Goal: Task Accomplishment & Management: Manage account settings

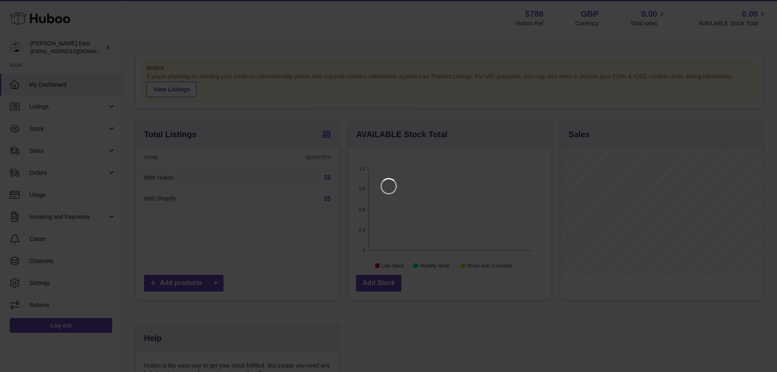
scroll to position [127, 206]
click at [762, 8] on icon "Close" at bounding box center [762, 7] width 7 height 7
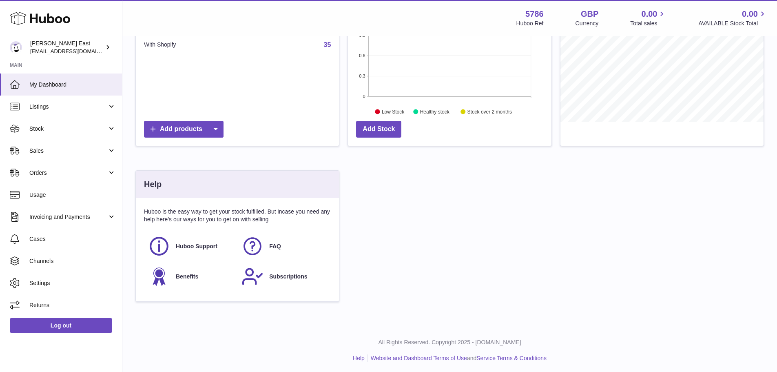
scroll to position [156, 0]
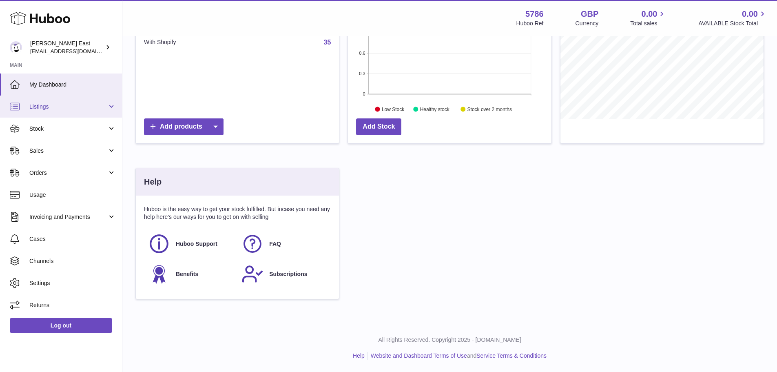
click at [69, 108] on span "Listings" at bounding box center [68, 107] width 78 height 8
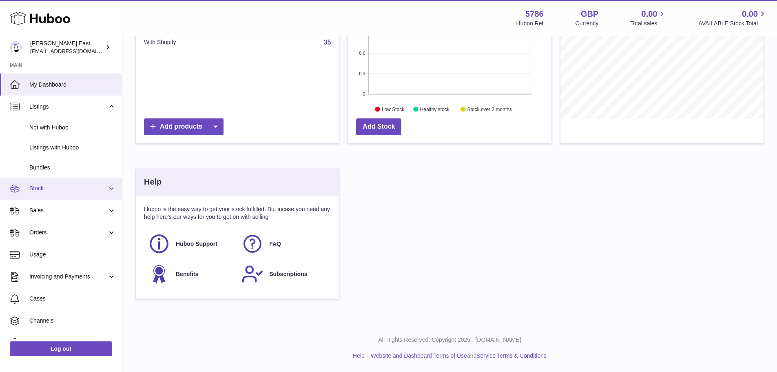
click at [50, 193] on link "Stock" at bounding box center [61, 188] width 122 height 22
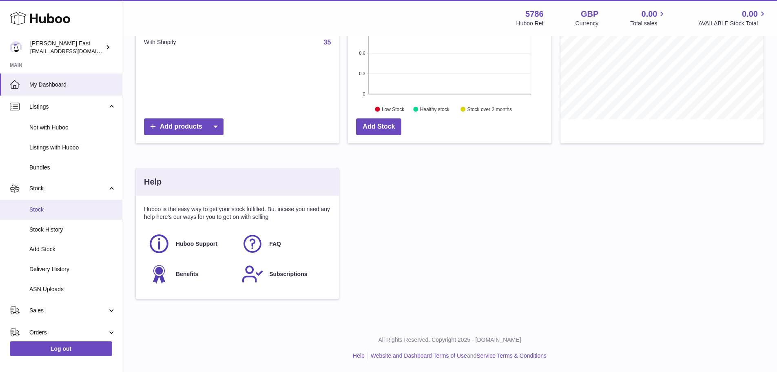
click at [47, 215] on link "Stock" at bounding box center [61, 209] width 122 height 20
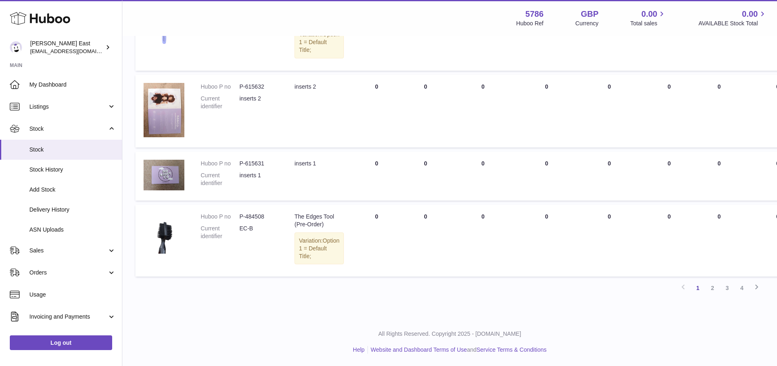
scroll to position [696, 0]
click at [742, 289] on link "4" at bounding box center [742, 287] width 15 height 15
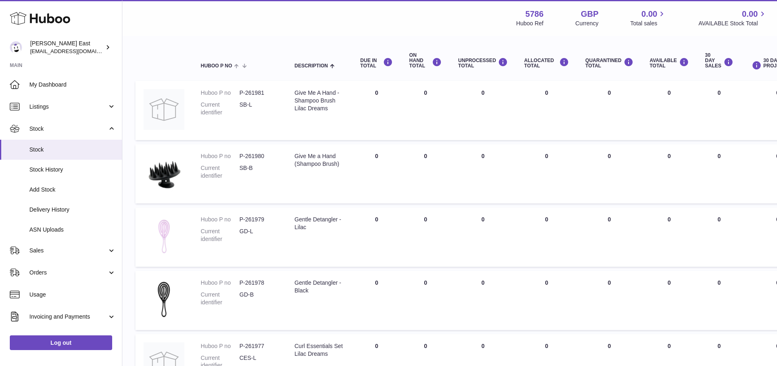
scroll to position [444, 0]
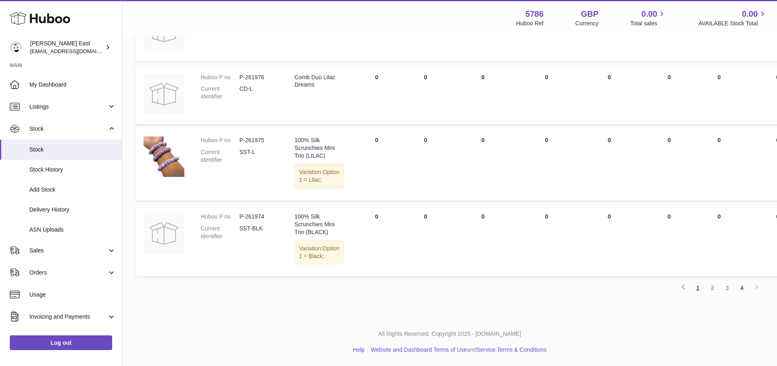
click at [695, 287] on link "1" at bounding box center [698, 287] width 15 height 15
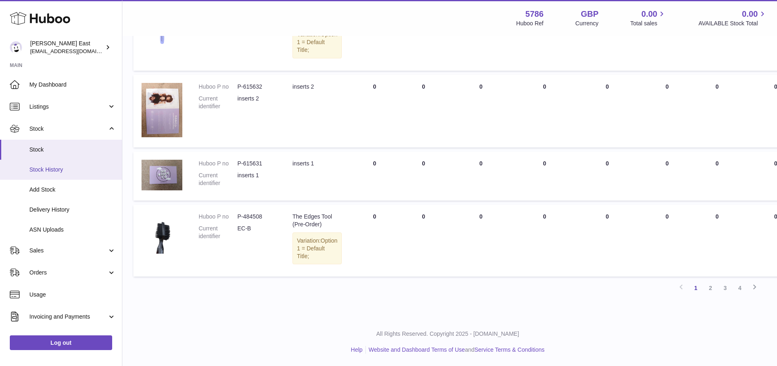
scroll to position [42, 0]
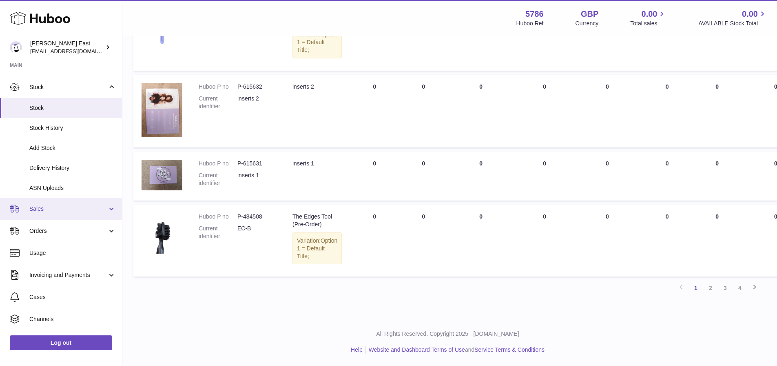
click at [72, 208] on span "Sales" at bounding box center [68, 209] width 78 height 8
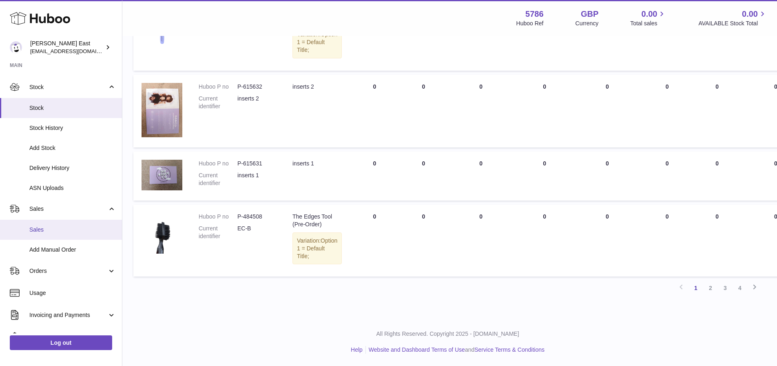
click at [55, 228] on span "Sales" at bounding box center [72, 230] width 86 height 8
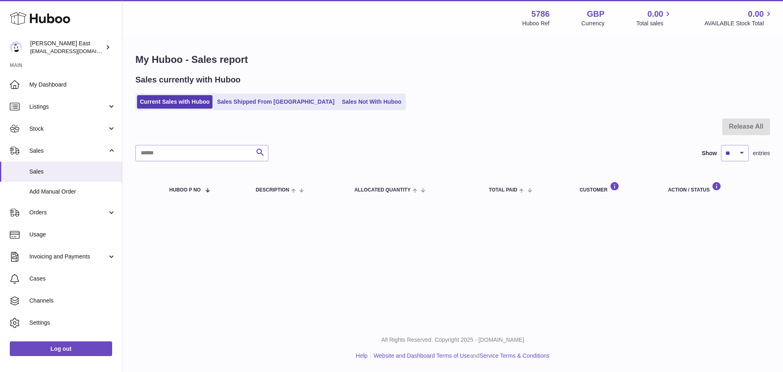
click at [264, 94] on ul "Current Sales with Huboo Sales Shipped From Huboo Sales Not With Huboo" at bounding box center [270, 101] width 270 height 17
click at [266, 97] on link "Sales Shipped From Huboo" at bounding box center [275, 101] width 123 height 13
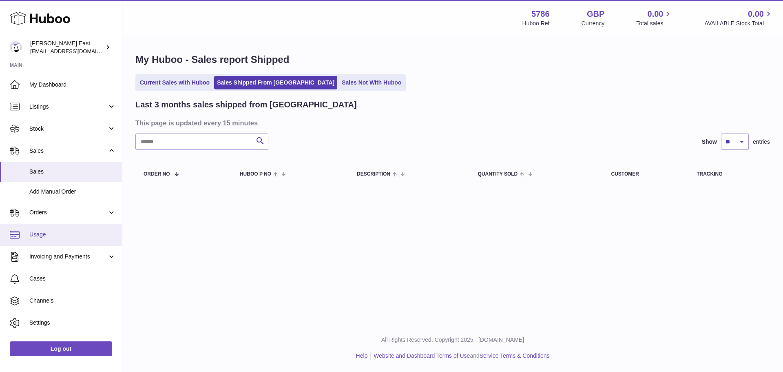
click at [45, 237] on span "Usage" at bounding box center [72, 234] width 86 height 8
click at [61, 261] on link "Invoicing and Payments" at bounding box center [61, 257] width 122 height 22
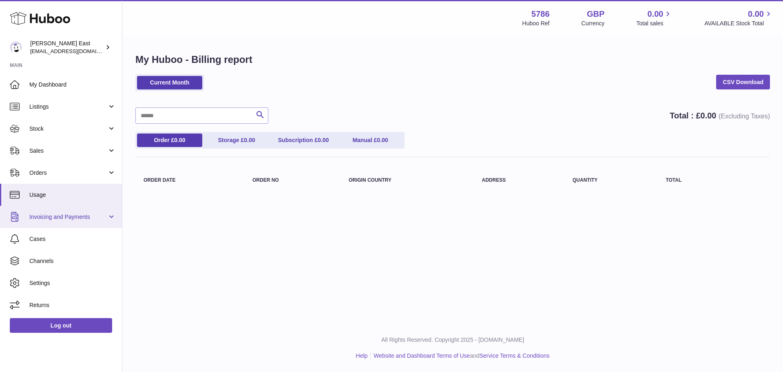
click at [67, 225] on link "Invoicing and Payments" at bounding box center [61, 217] width 122 height 22
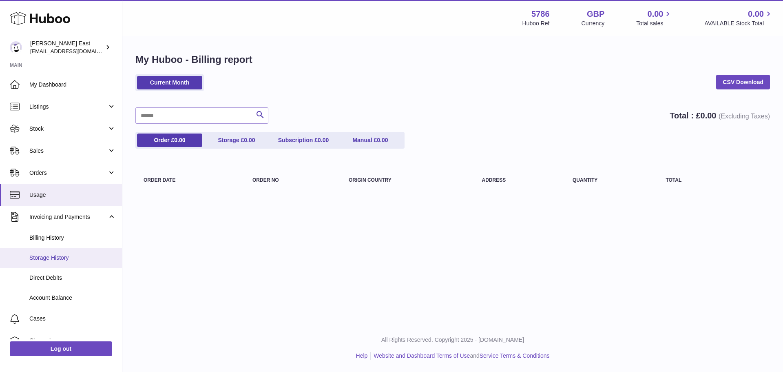
click at [63, 249] on link "Storage History" at bounding box center [61, 258] width 122 height 20
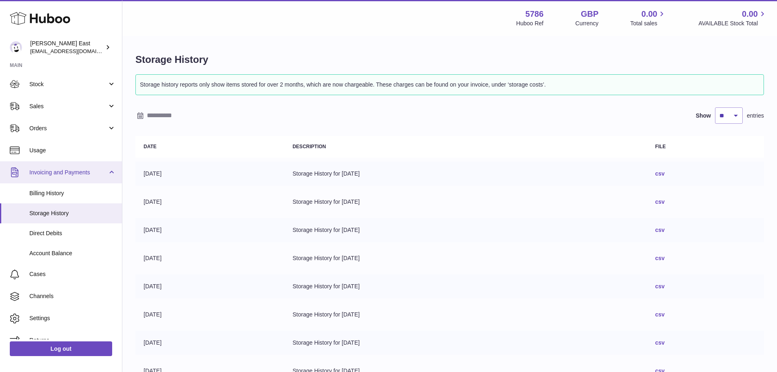
scroll to position [45, 0]
click at [78, 195] on span "Billing History" at bounding box center [72, 193] width 86 height 8
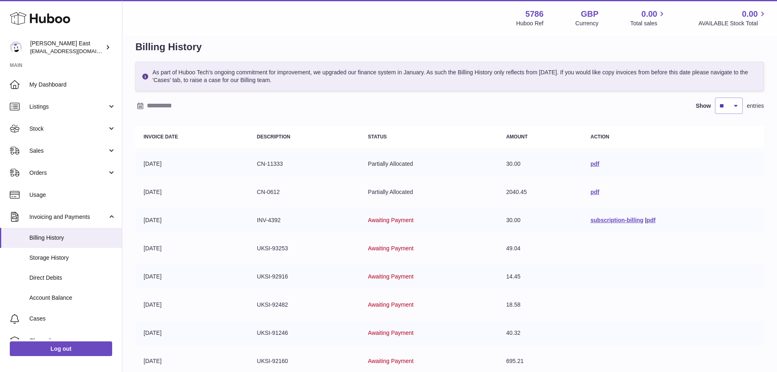
scroll to position [12, 0]
